Goal: Task Accomplishment & Management: Complete application form

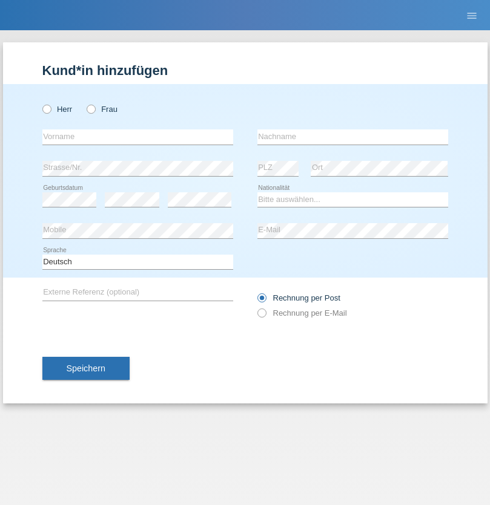
radio input "true"
click at [137, 137] on input "text" at bounding box center [137, 136] width 191 height 15
type input "Eva"
click at [352, 137] on input "text" at bounding box center [352, 136] width 191 height 15
type input "Ebner"
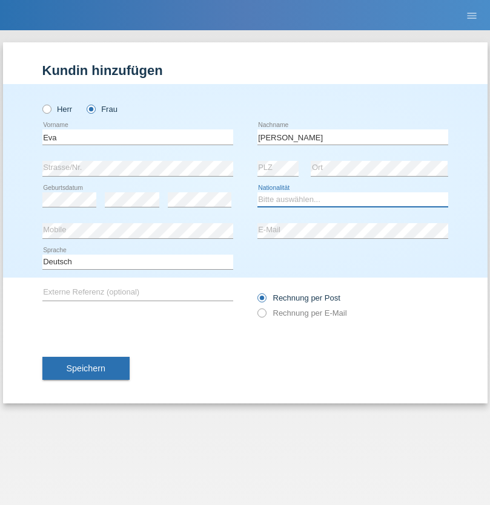
select select "AT"
select select "C"
select select "09"
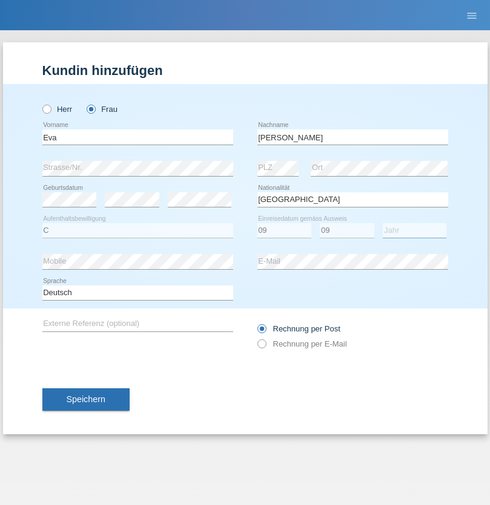
select select "2021"
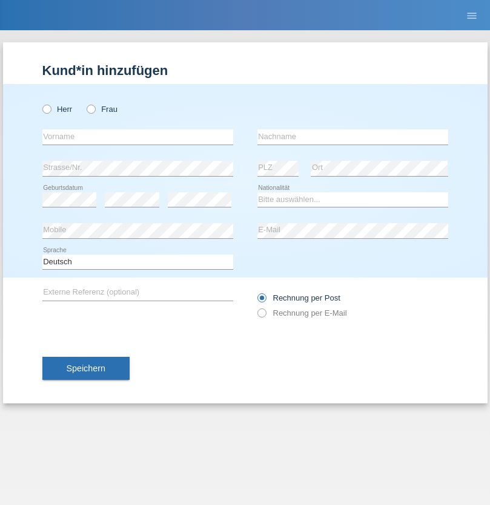
radio input "true"
click at [137, 137] on input "text" at bounding box center [137, 136] width 191 height 15
type input "Jason"
click at [352, 137] on input "text" at bounding box center [352, 136] width 191 height 15
type input "Bierend"
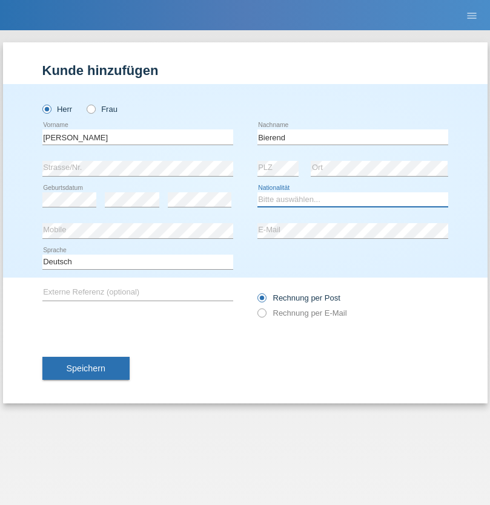
select select "DE"
select select "C"
select select "01"
select select "10"
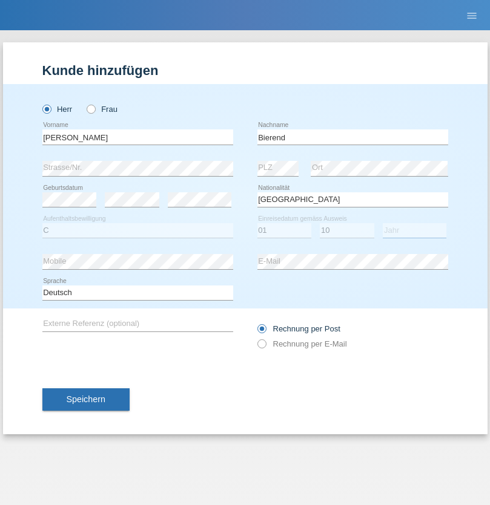
select select "2021"
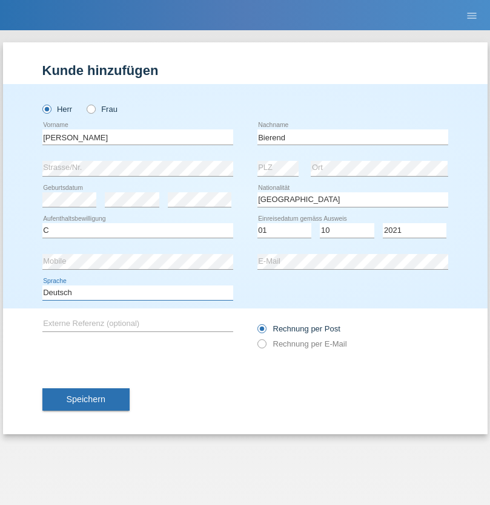
select select "en"
